Goal: Transaction & Acquisition: Purchase product/service

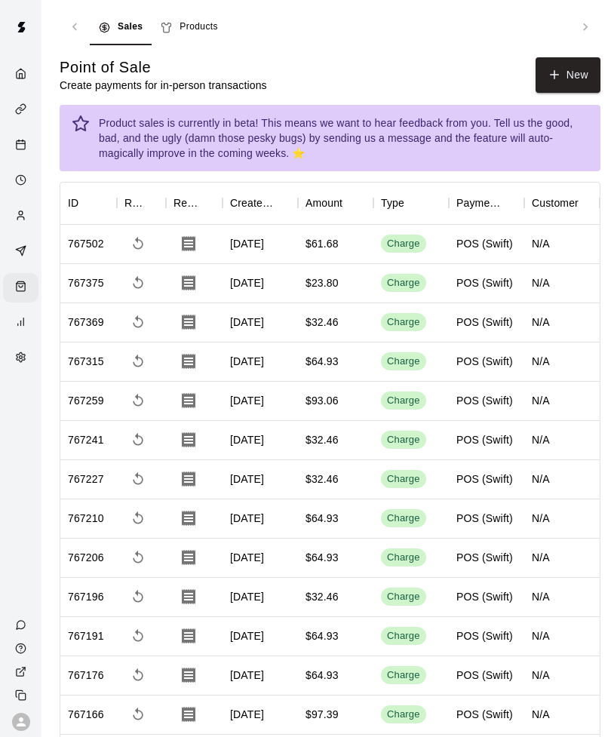
click at [567, 75] on button "New" at bounding box center [568, 74] width 65 height 35
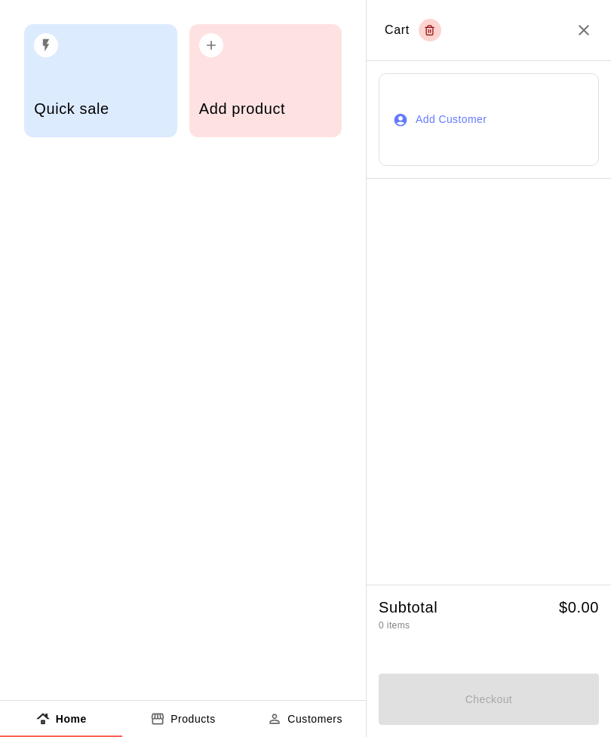
click at [263, 97] on div "Add product" at bounding box center [265, 111] width 133 height 54
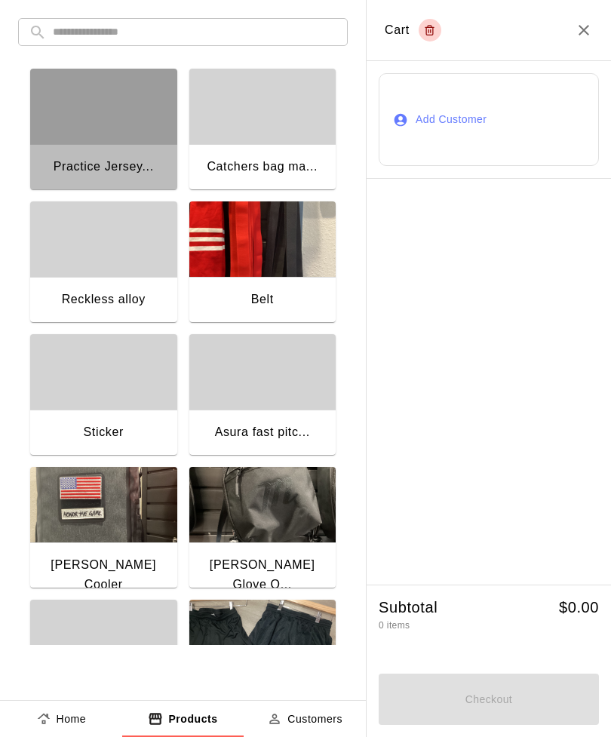
click at [85, 121] on div "button" at bounding box center [103, 106] width 147 height 75
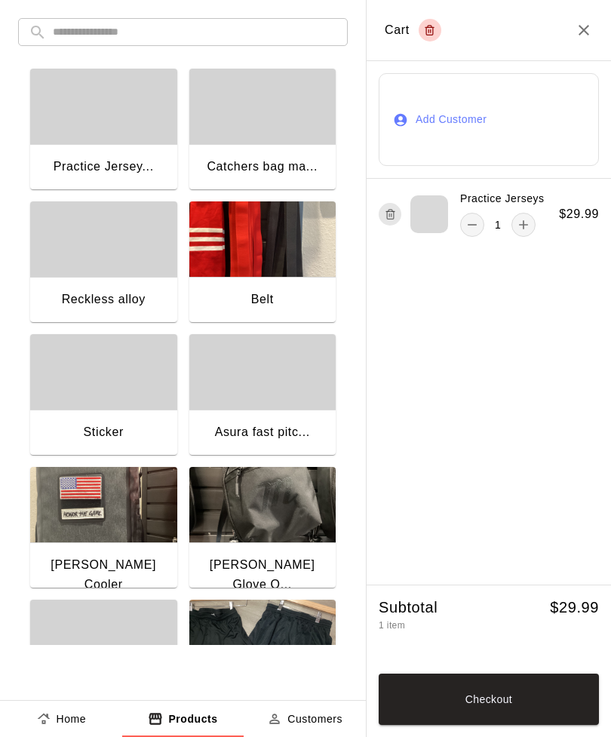
click at [529, 235] on button "add" at bounding box center [523, 225] width 24 height 24
click at [520, 234] on button "add" at bounding box center [523, 225] width 24 height 24
click at [456, 704] on button "Checkout" at bounding box center [489, 699] width 220 height 51
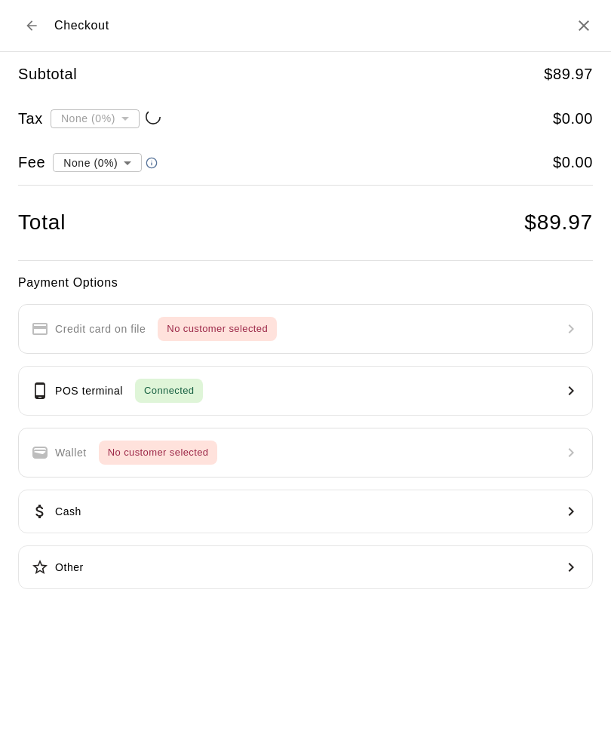
type input "**********"
click at [67, 385] on p "POS terminal" at bounding box center [89, 391] width 68 height 16
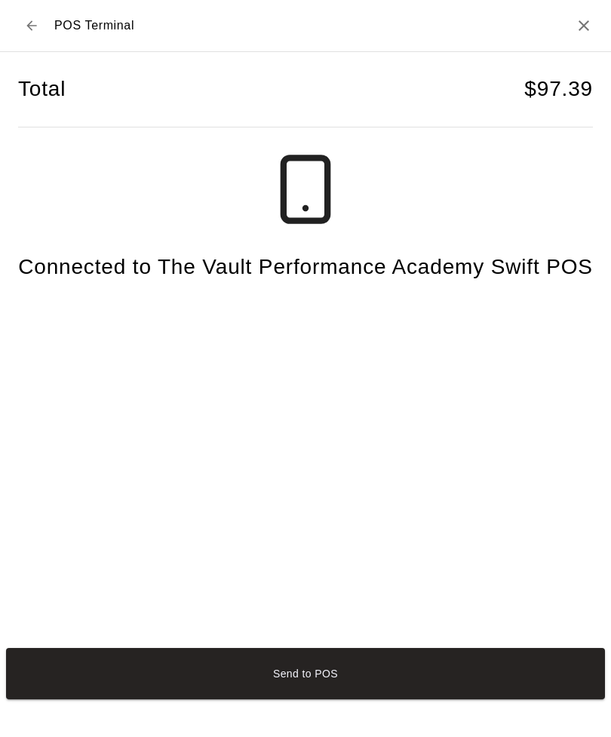
click at [221, 699] on button "Send to POS" at bounding box center [305, 673] width 599 height 51
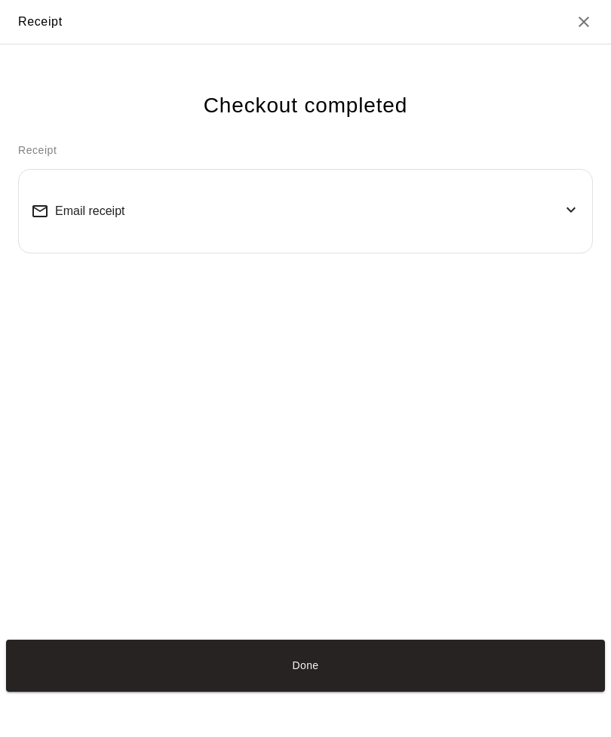
click at [349, 691] on button "Done" at bounding box center [305, 665] width 599 height 51
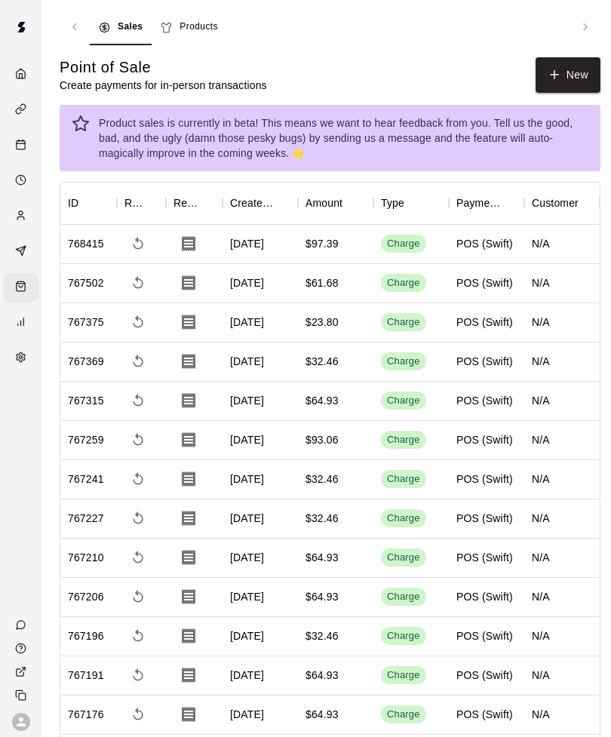
click at [578, 84] on button "New" at bounding box center [568, 74] width 65 height 35
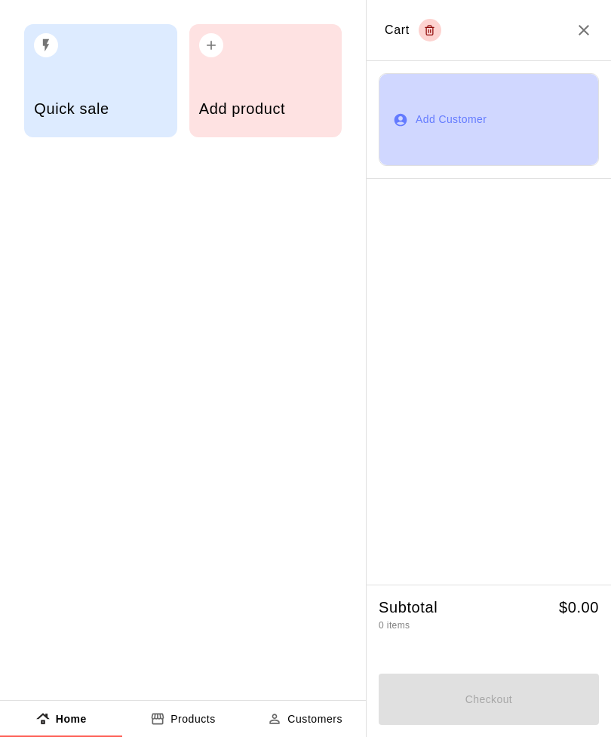
click at [557, 81] on button "Add Customer" at bounding box center [489, 120] width 220 height 94
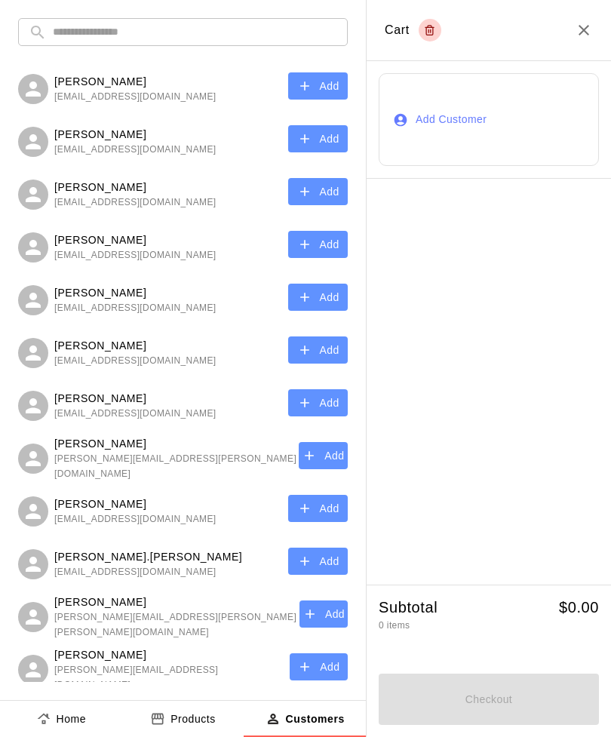
click at [588, 32] on icon "Close" at bounding box center [584, 30] width 18 height 18
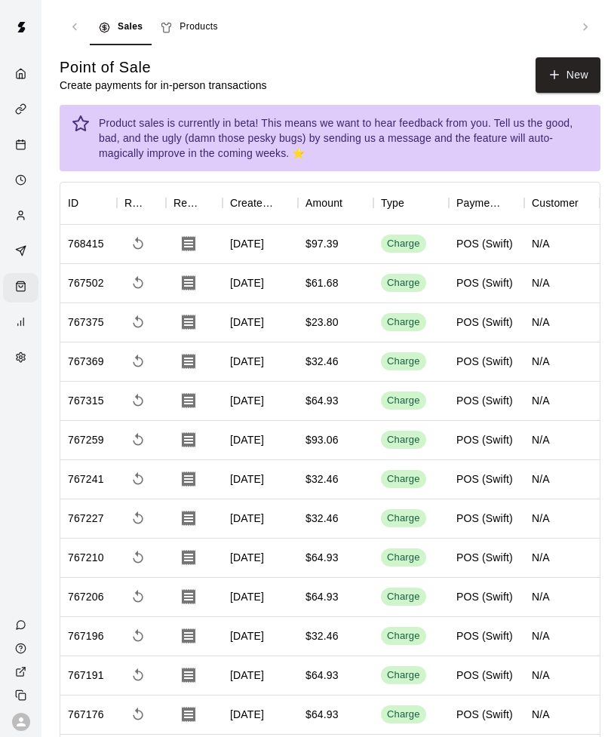
click at [583, 38] on icon "Close" at bounding box center [584, 30] width 18 height 18
click at [563, 64] on button "New" at bounding box center [568, 74] width 65 height 35
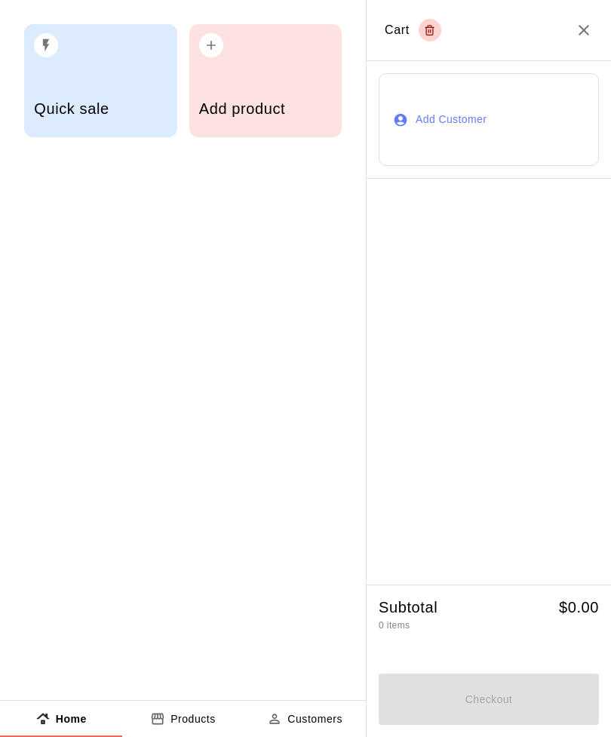
click at [241, 83] on div "Add product" at bounding box center [265, 80] width 153 height 113
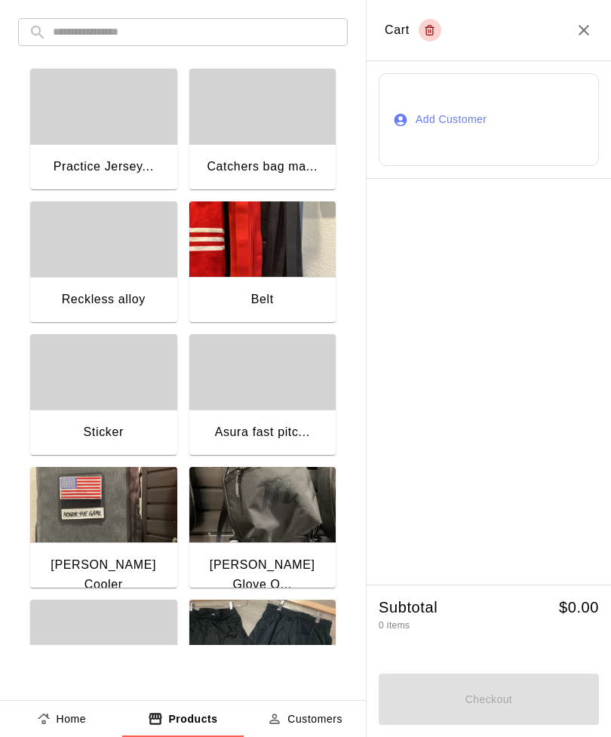
click at [121, 136] on div "button" at bounding box center [103, 106] width 147 height 75
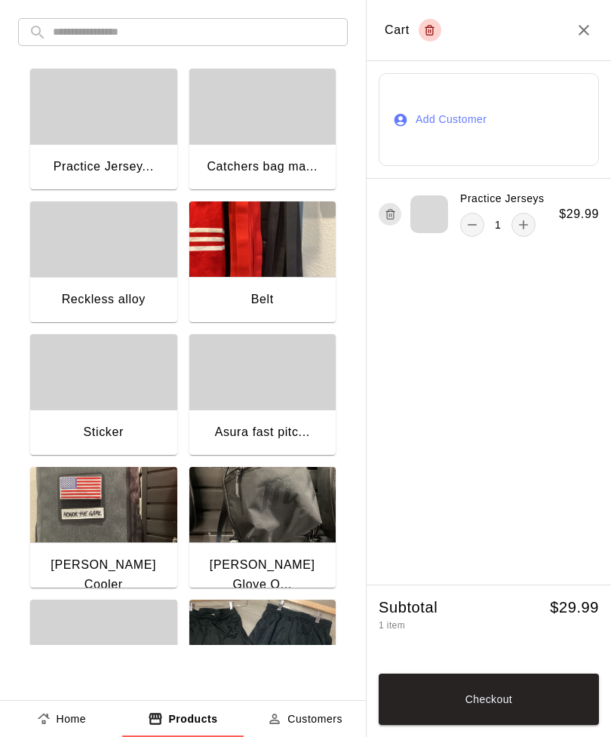
click at [521, 234] on button "add" at bounding box center [523, 225] width 24 height 24
click at [521, 246] on div "Practice Jerseys 2 $ 29.99" at bounding box center [489, 214] width 244 height 70
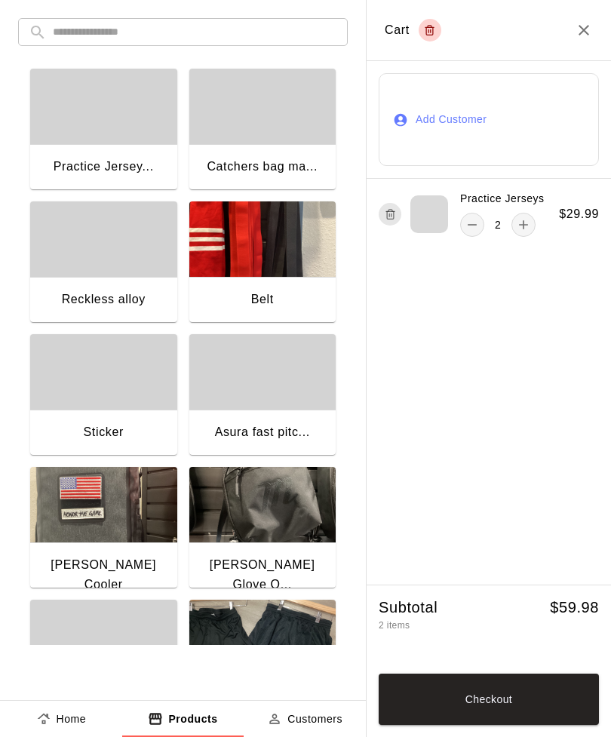
type input "*"
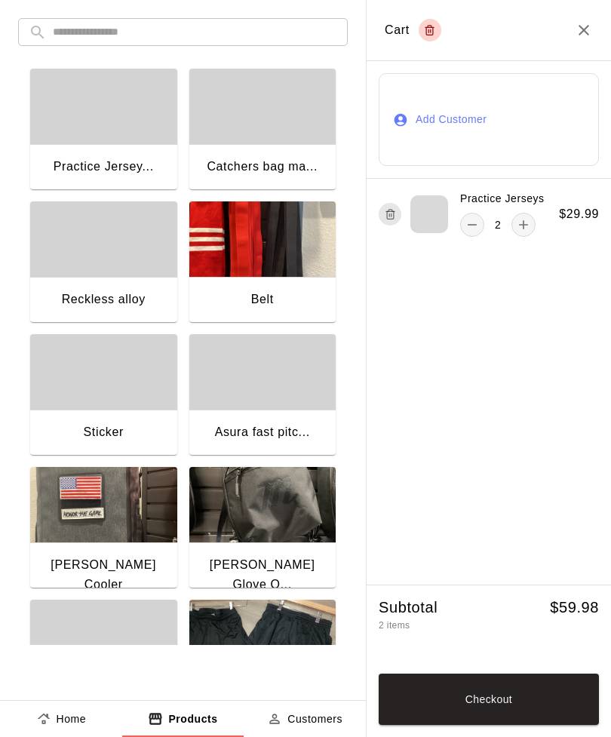
click at [483, 702] on button "Checkout" at bounding box center [489, 699] width 220 height 51
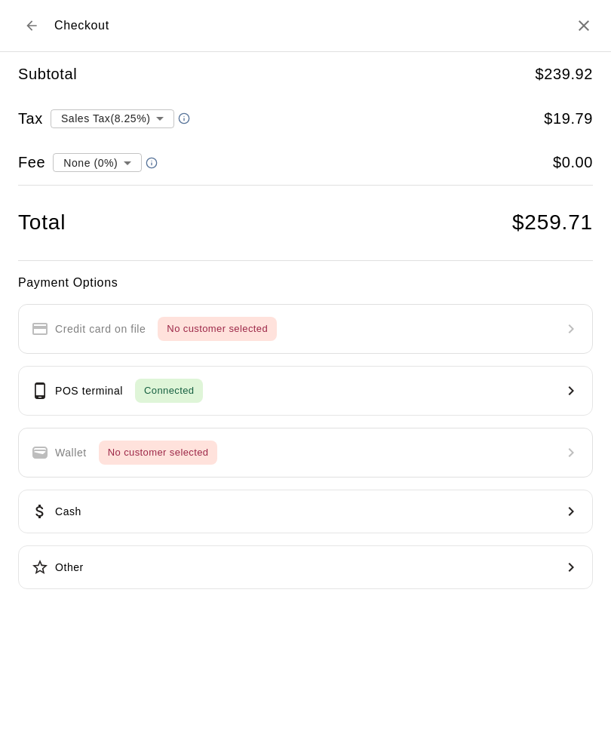
click at [68, 383] on p "POS terminal" at bounding box center [89, 391] width 68 height 16
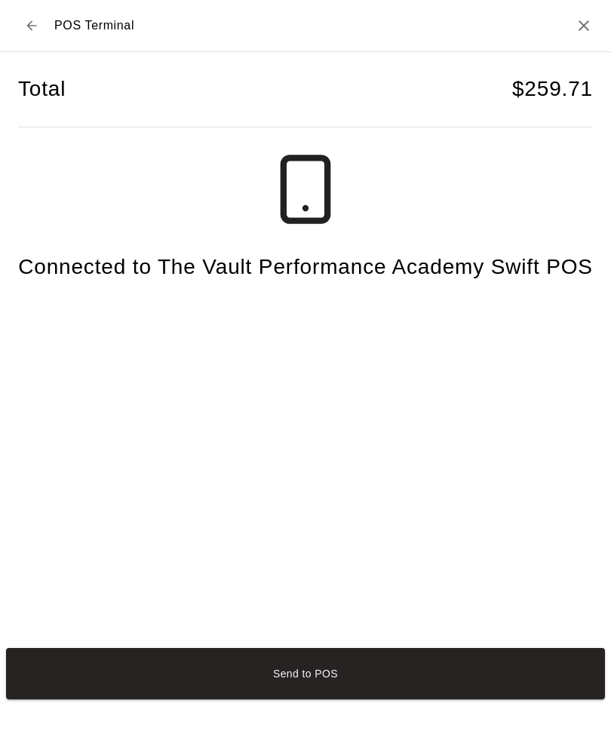
click at [262, 699] on button "Send to POS" at bounding box center [305, 673] width 599 height 51
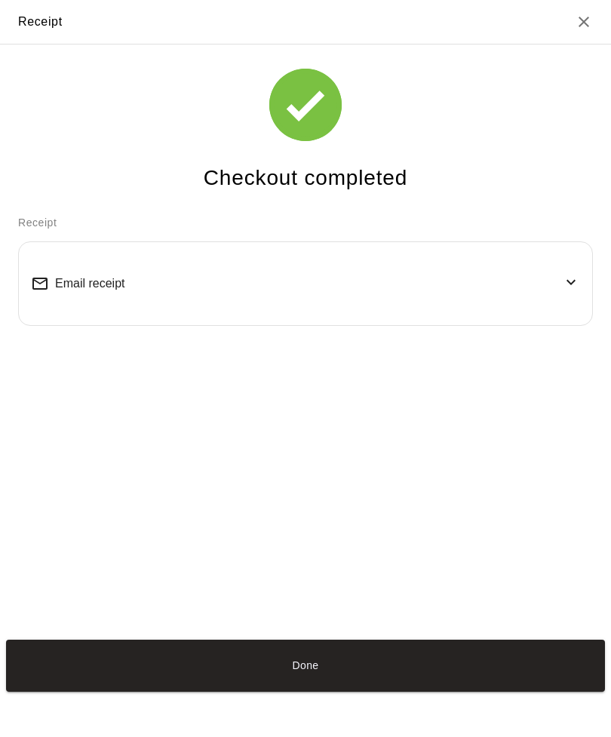
click at [255, 691] on button "Done" at bounding box center [305, 665] width 599 height 51
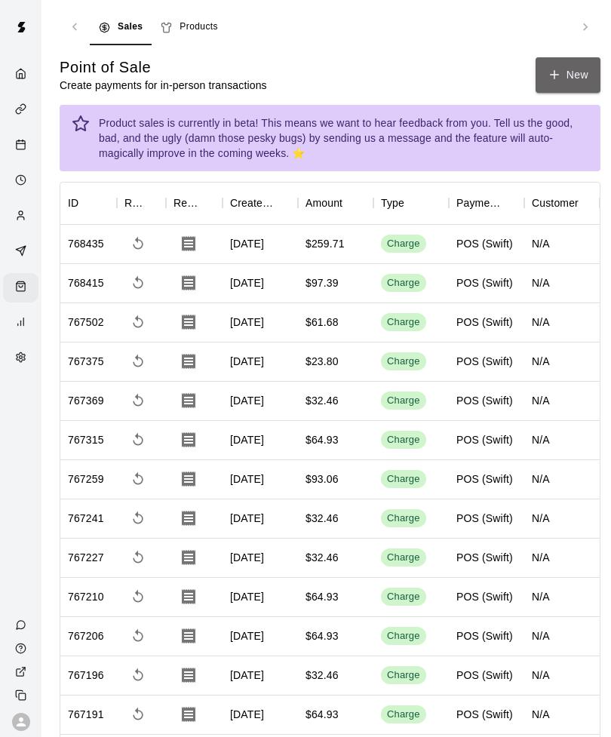
click at [568, 75] on button "New" at bounding box center [568, 74] width 65 height 35
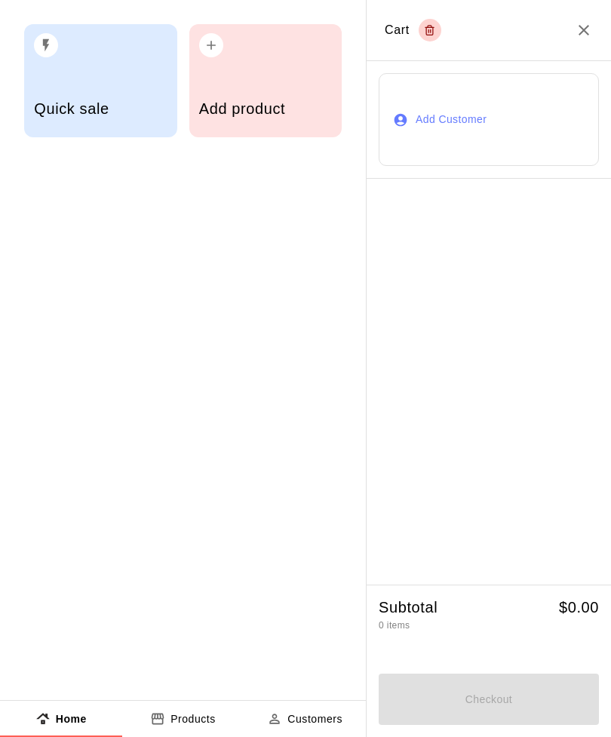
click at [273, 85] on div "Add product" at bounding box center [265, 111] width 133 height 54
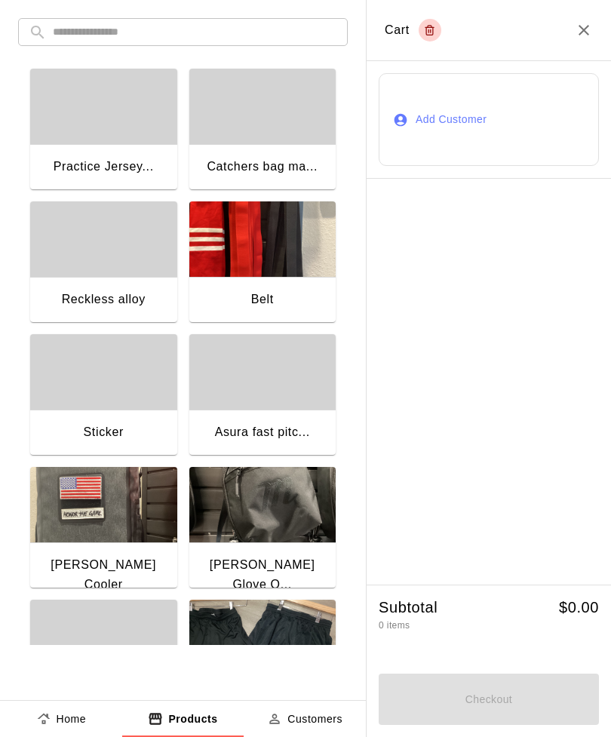
click at [124, 127] on div "button" at bounding box center [103, 106] width 147 height 75
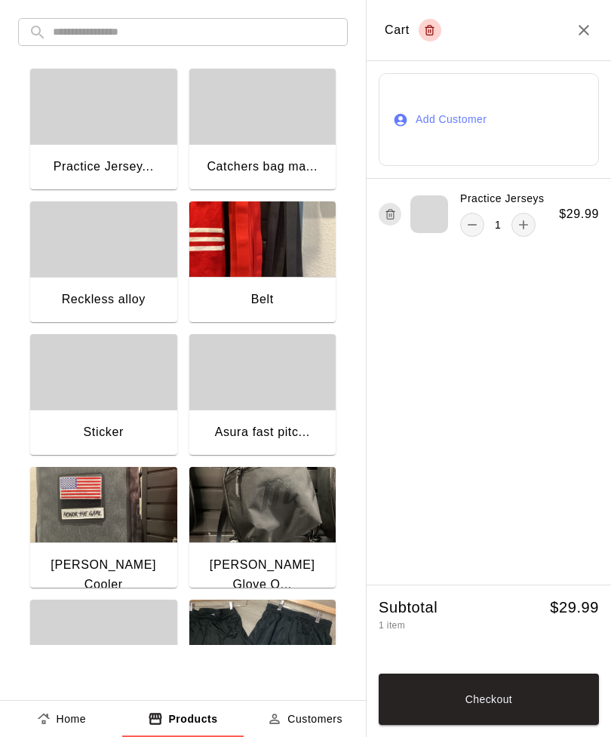
click at [524, 229] on icon "add" at bounding box center [524, 225] width 9 height 9
click at [195, 37] on input "text" at bounding box center [195, 32] width 284 height 28
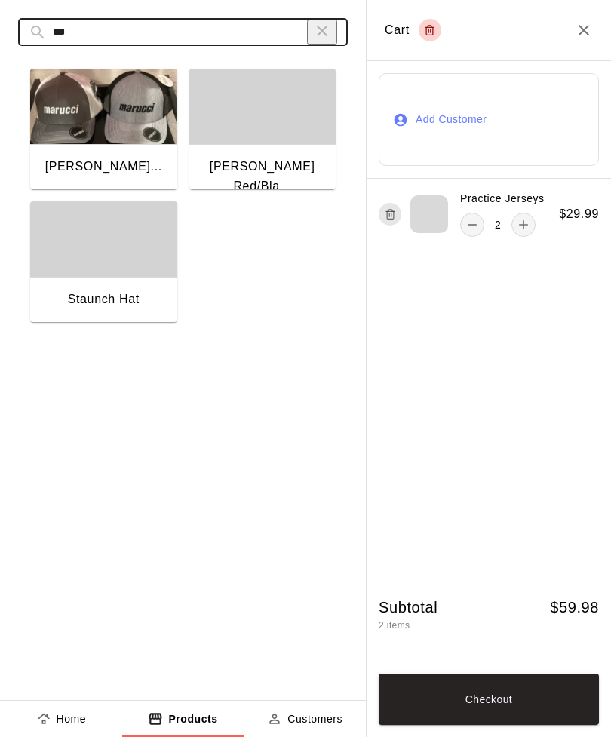
type input "***"
click at [113, 247] on div "button" at bounding box center [103, 238] width 147 height 75
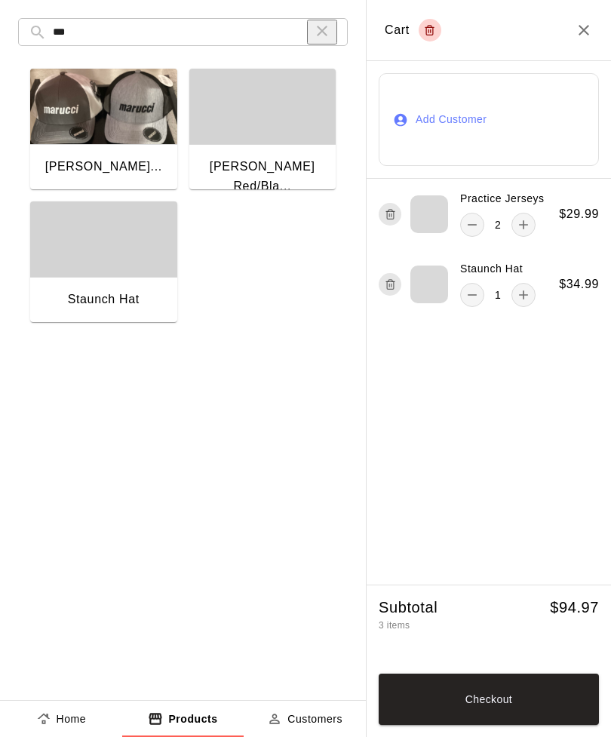
click at [533, 688] on button "Checkout" at bounding box center [489, 699] width 220 height 51
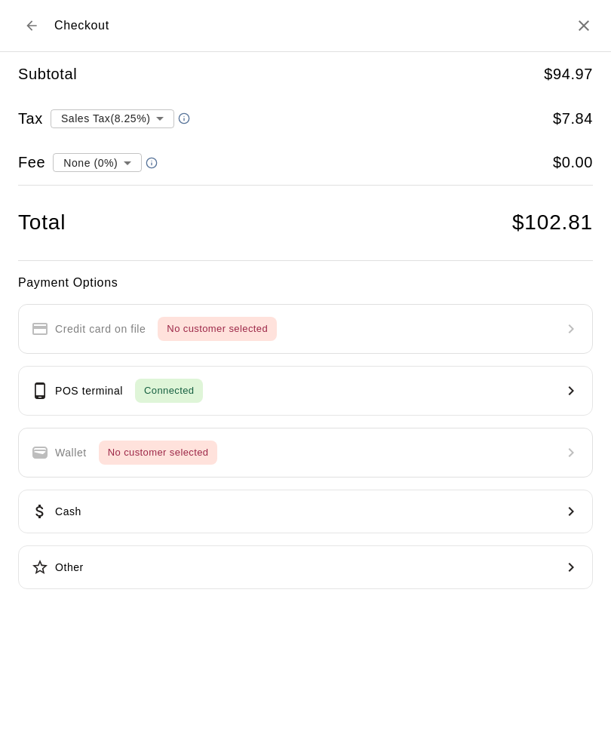
click at [272, 382] on button "POS terminal Connected" at bounding box center [305, 391] width 575 height 50
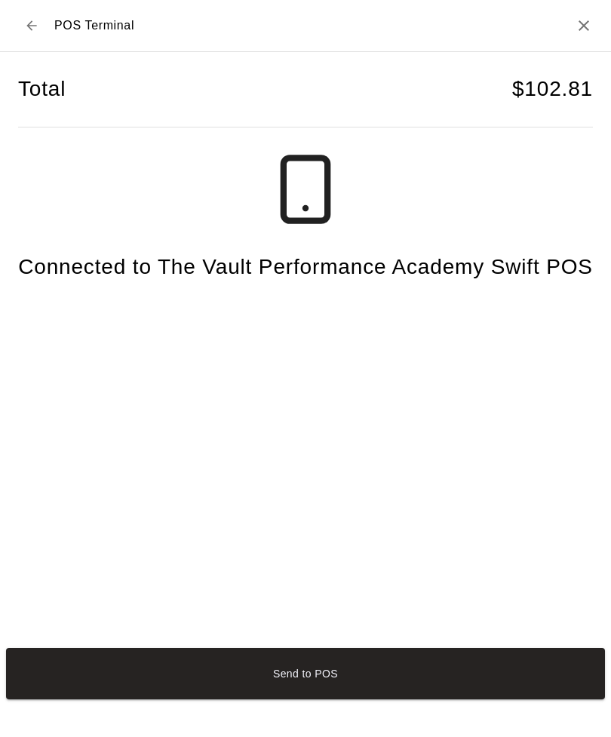
click at [373, 699] on button "Send to POS" at bounding box center [305, 673] width 599 height 51
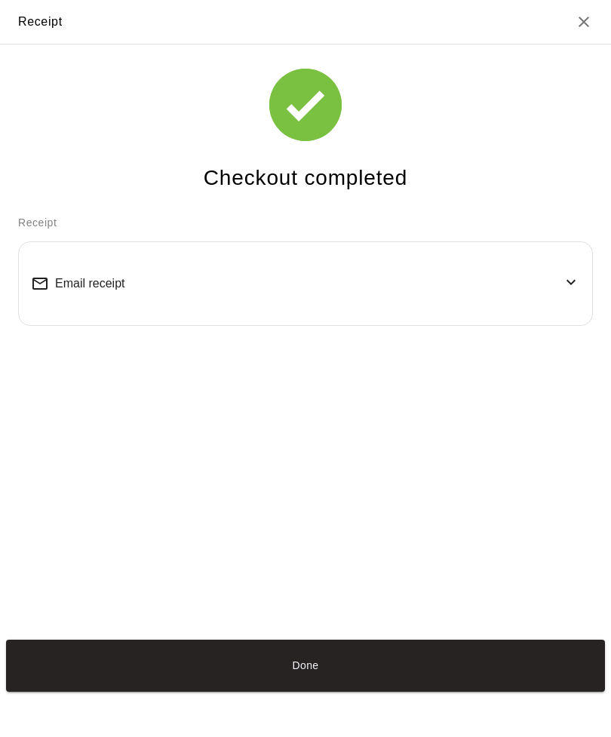
click at [325, 691] on button "Done" at bounding box center [305, 665] width 599 height 51
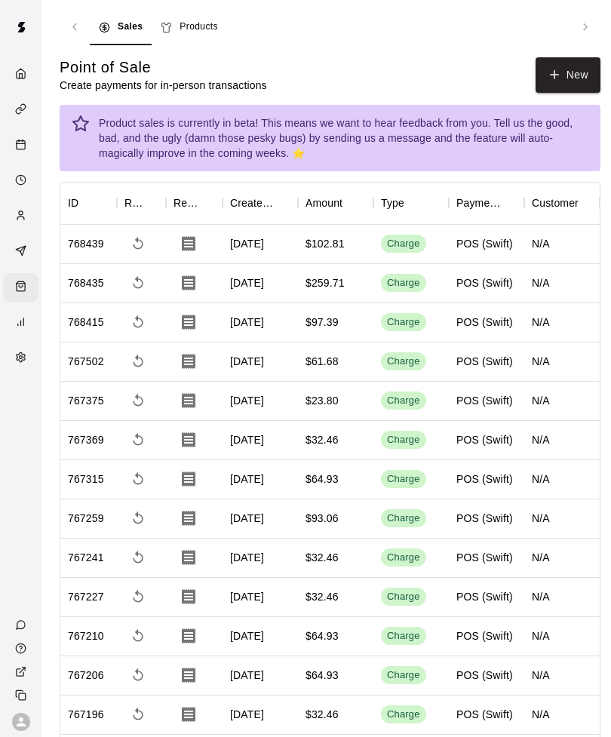
click at [563, 78] on button "New" at bounding box center [568, 74] width 65 height 35
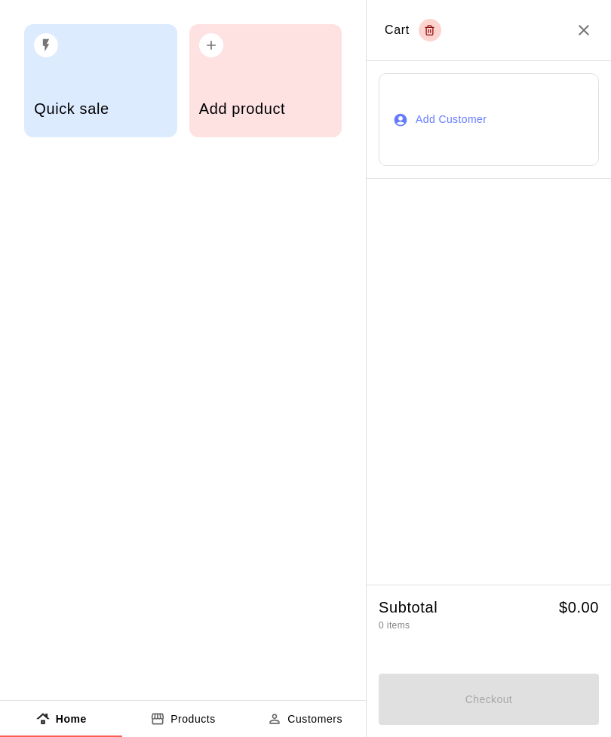
click at [258, 69] on div "Add product" at bounding box center [265, 80] width 153 height 113
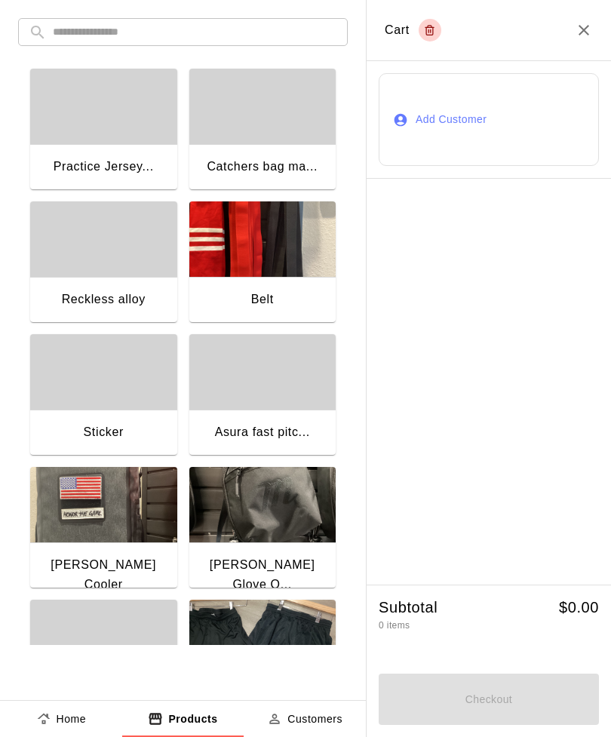
click at [100, 143] on div "button" at bounding box center [103, 106] width 147 height 75
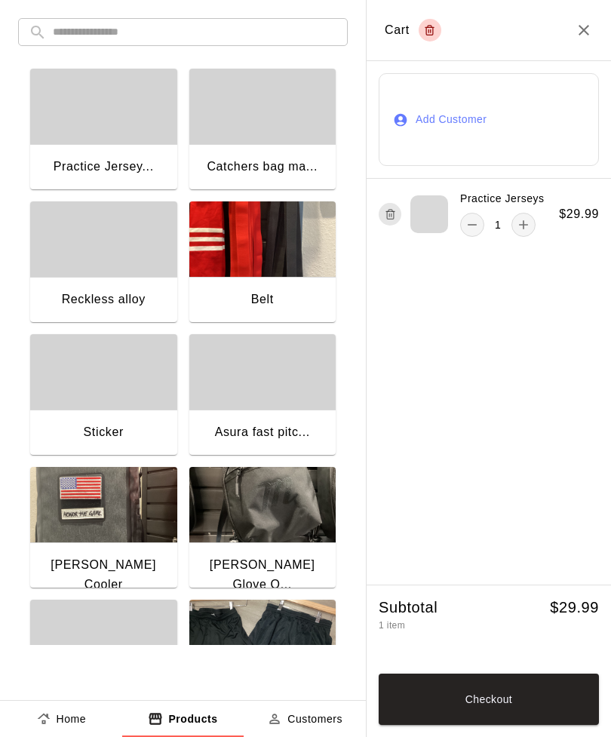
click at [511, 692] on button "Checkout" at bounding box center [489, 699] width 220 height 51
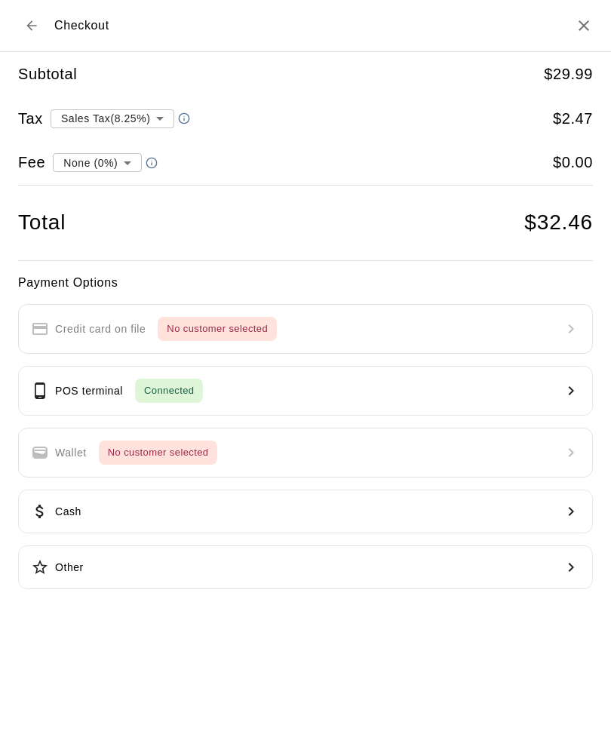
click at [304, 390] on button "POS terminal Connected" at bounding box center [305, 391] width 575 height 50
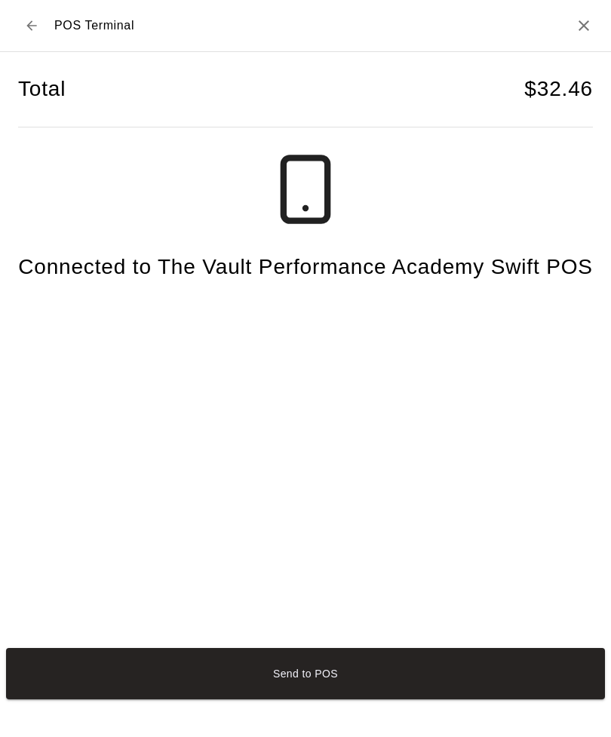
click at [358, 699] on button "Send to POS" at bounding box center [305, 673] width 599 height 51
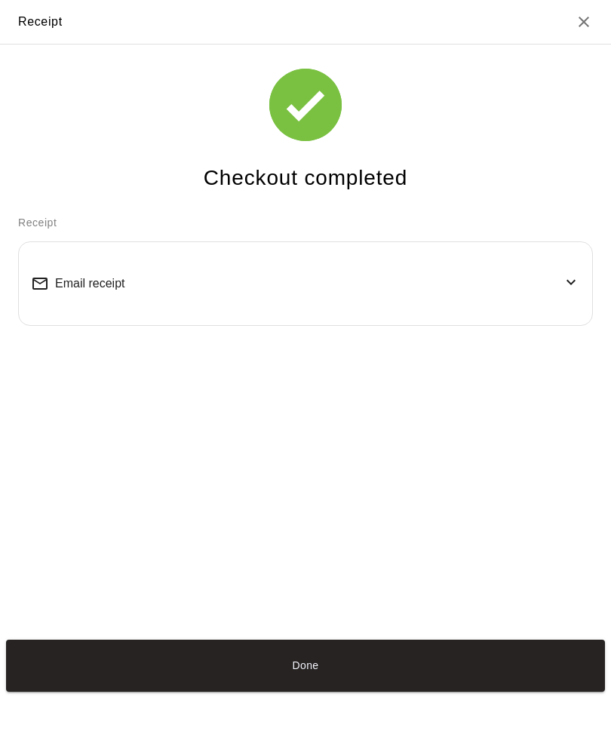
click at [390, 691] on button "Done" at bounding box center [305, 665] width 599 height 51
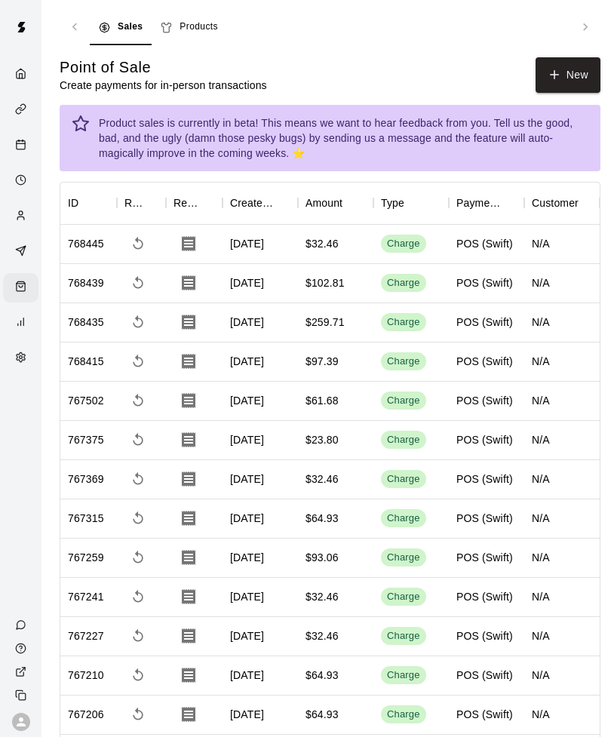
click at [583, 58] on button "New" at bounding box center [568, 74] width 65 height 35
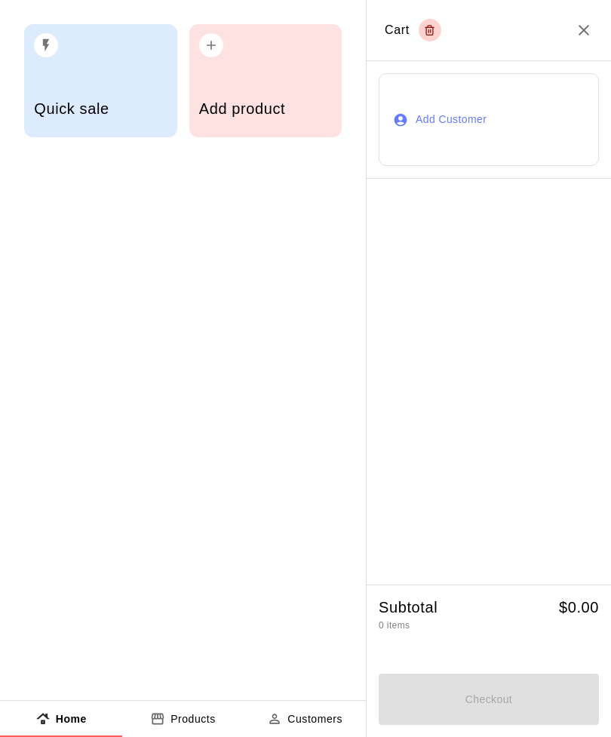
click at [253, 82] on div "Add product" at bounding box center [265, 80] width 153 height 113
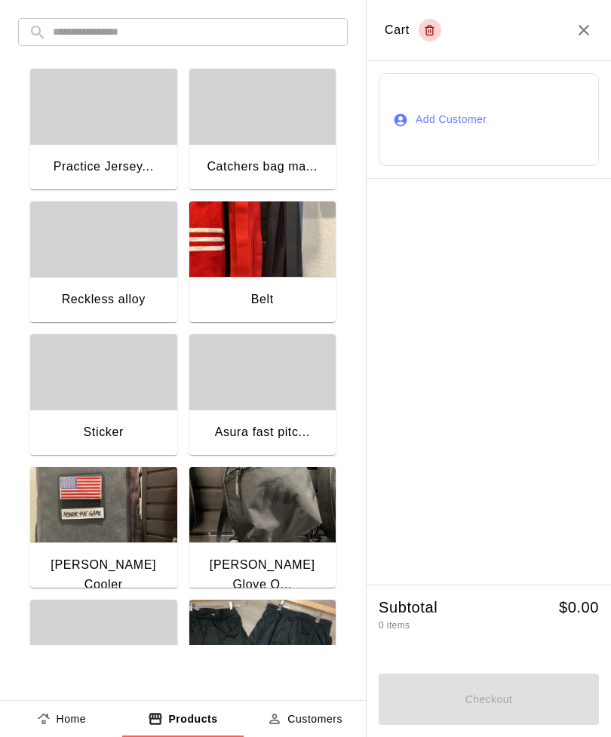
click at [82, 137] on div "button" at bounding box center [103, 106] width 147 height 75
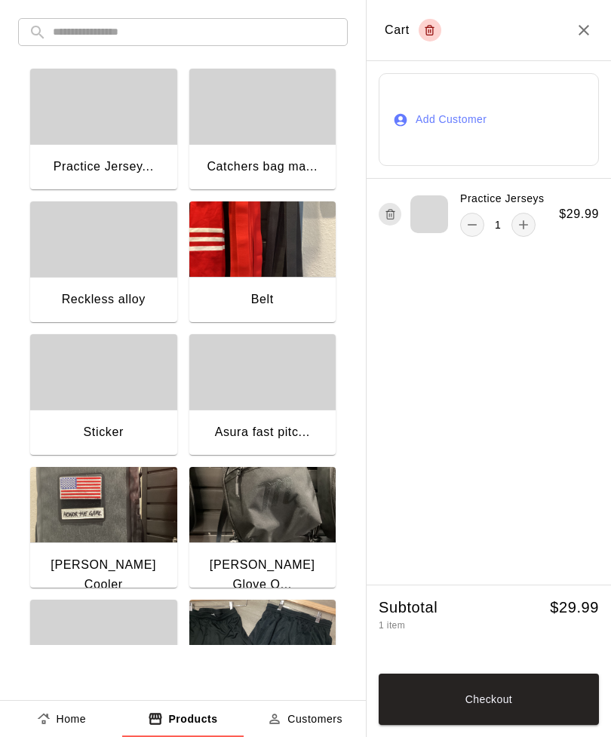
click at [489, 708] on button "Checkout" at bounding box center [489, 699] width 220 height 51
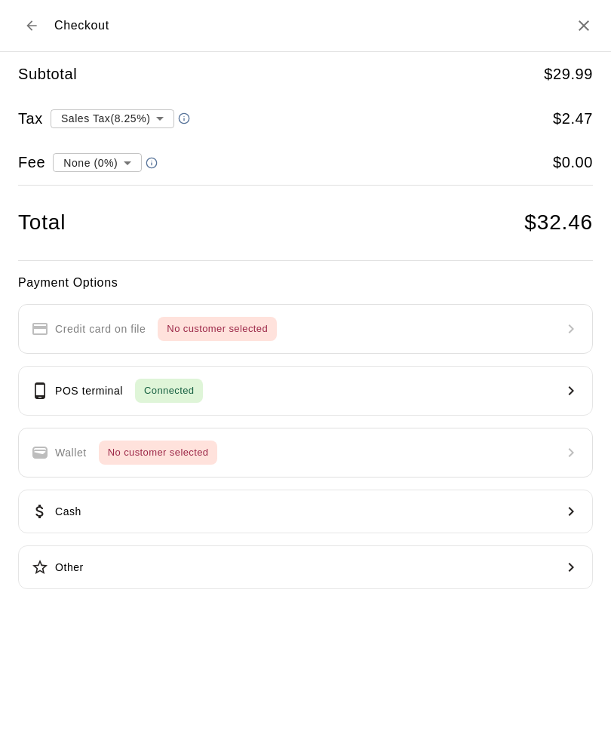
click at [61, 385] on p "POS terminal" at bounding box center [89, 391] width 68 height 16
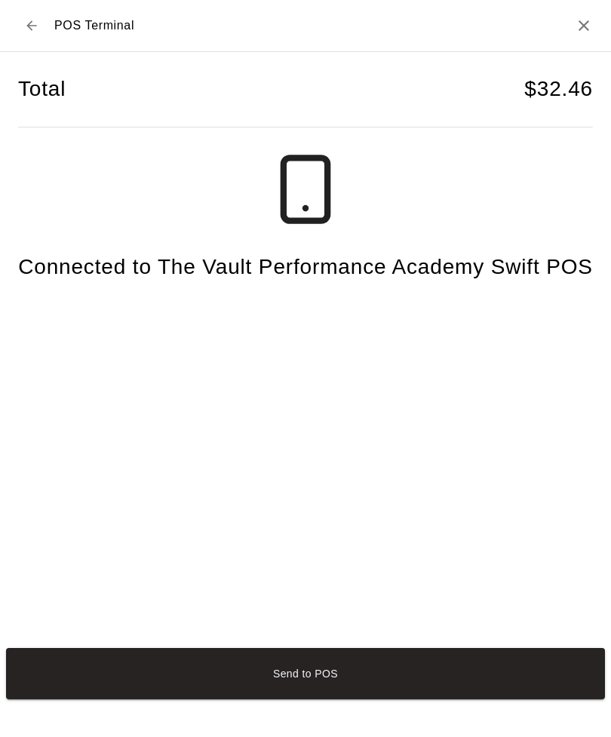
click at [281, 699] on button "Send to POS" at bounding box center [305, 673] width 599 height 51
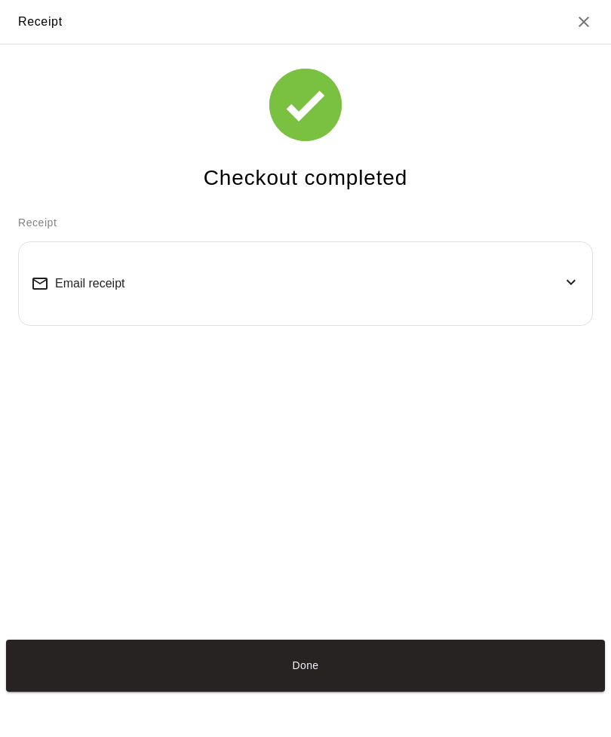
click at [190, 691] on button "Done" at bounding box center [305, 665] width 599 height 51
